Goal: Task Accomplishment & Management: Manage account settings

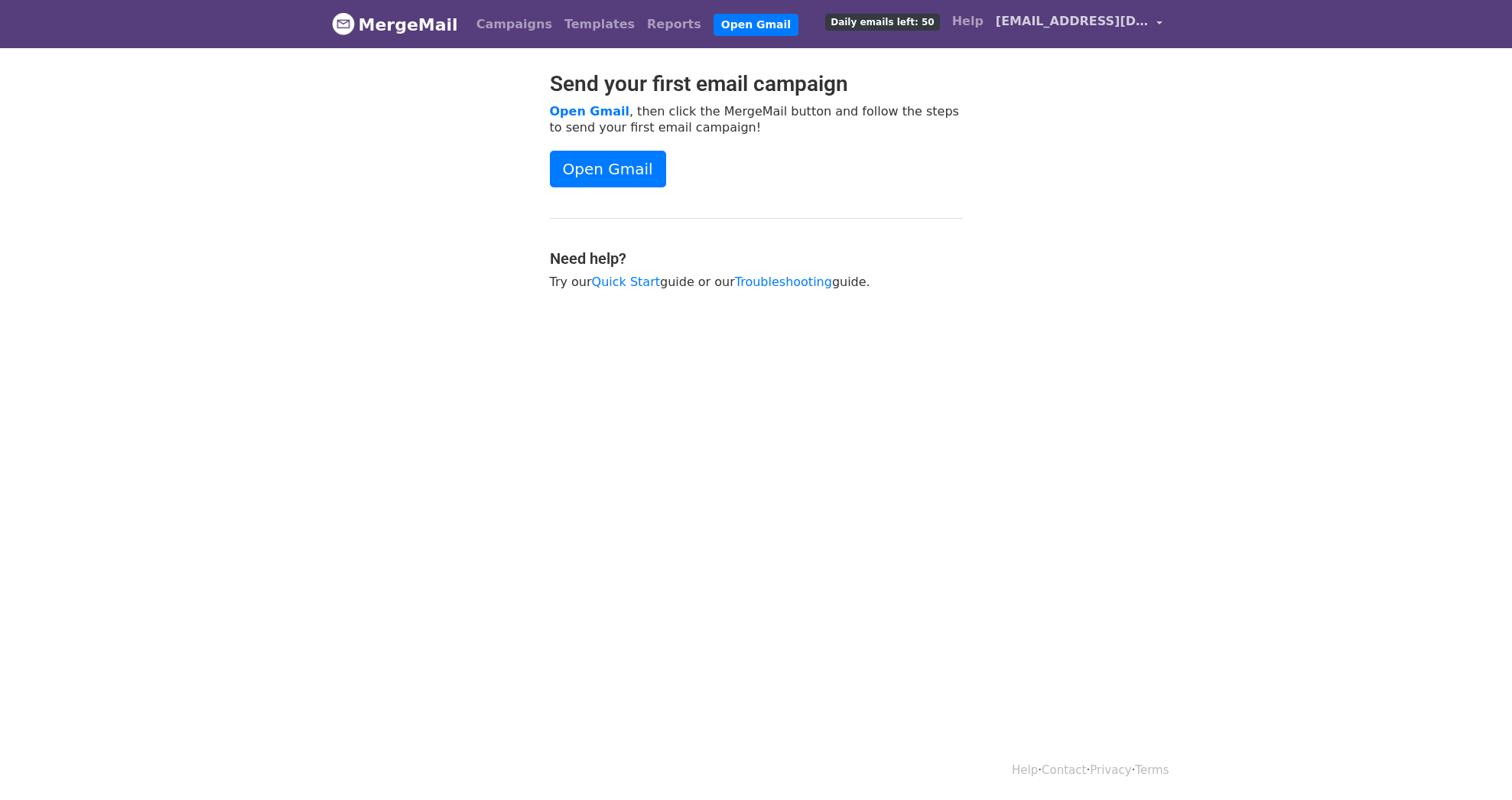
click at [1128, 22] on span "[EMAIL_ADDRESS][DOMAIN_NAME]" at bounding box center [1072, 22] width 153 height 18
click at [1068, 57] on link "Account" at bounding box center [1088, 62] width 161 height 24
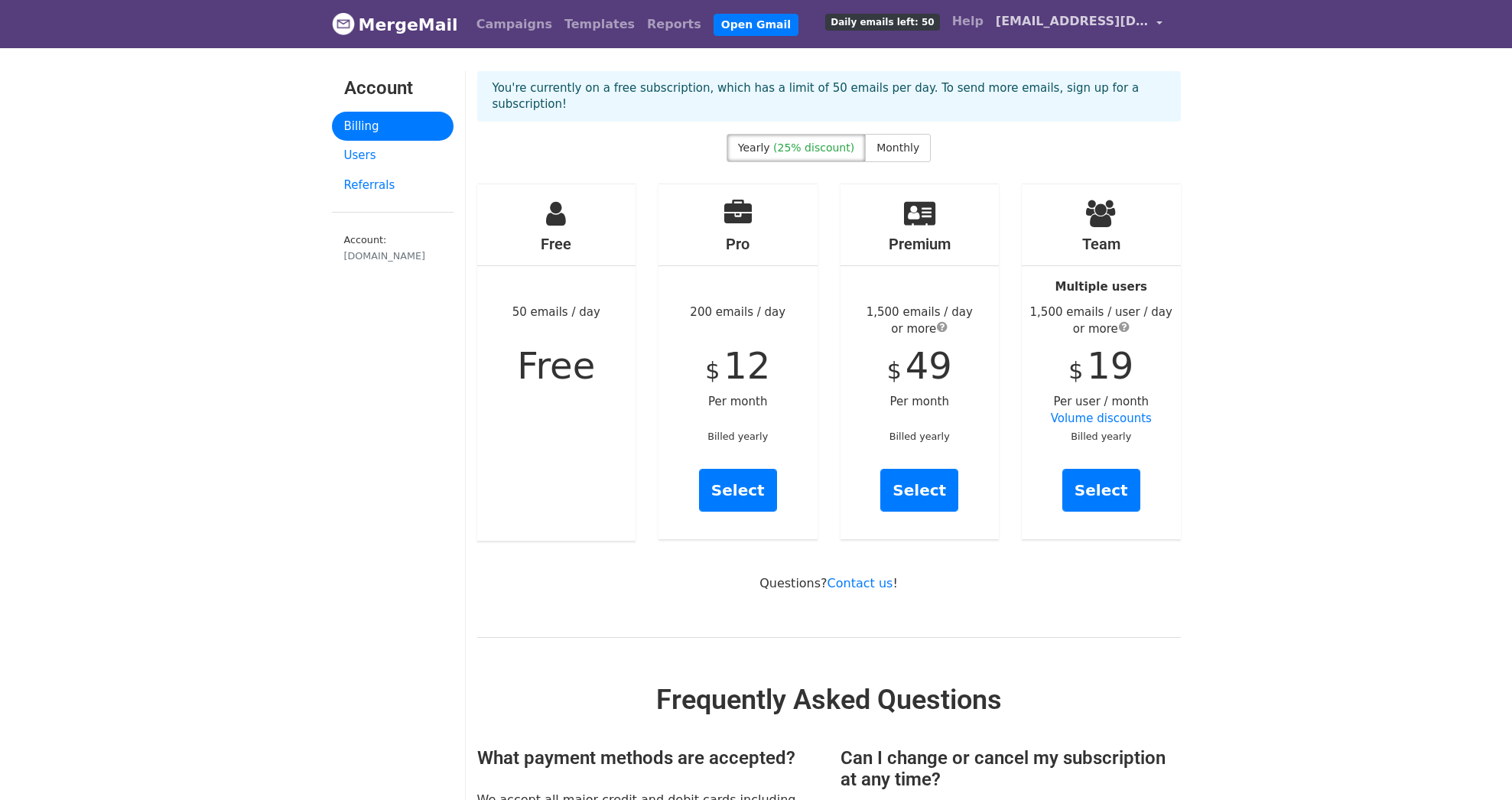
click at [1093, 33] on link "[EMAIL_ADDRESS][DOMAIN_NAME]" at bounding box center [1079, 24] width 179 height 36
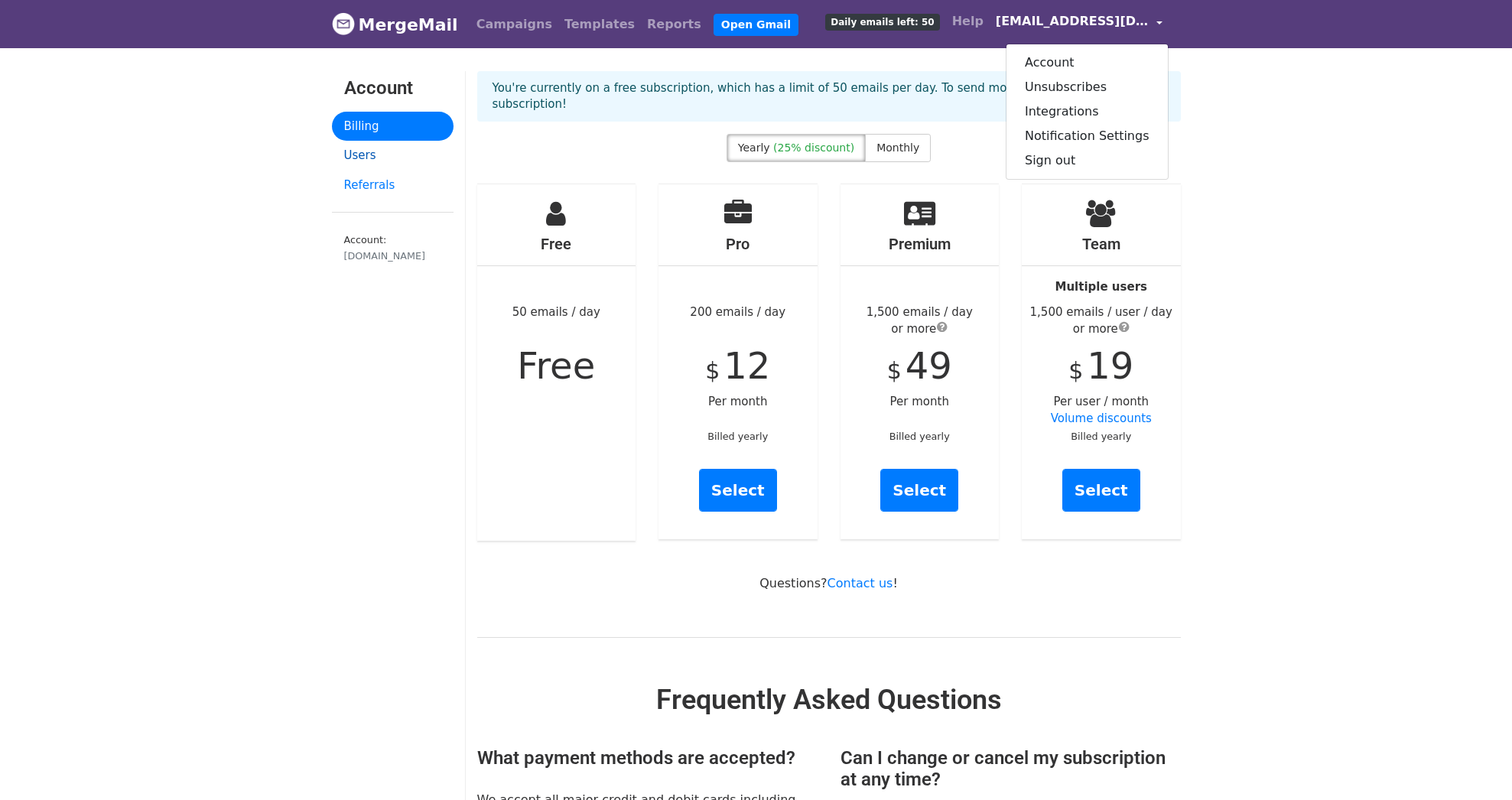
click at [363, 155] on link "Users" at bounding box center [392, 155] width 122 height 29
